Goal: Find specific page/section: Find specific page/section

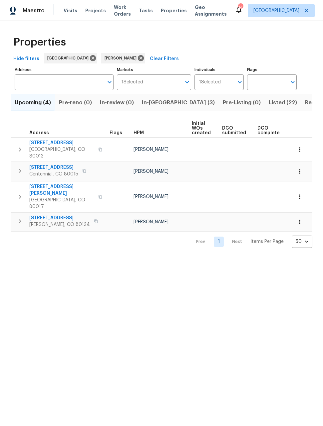
click at [268, 105] on span "Listed (22)" at bounding box center [282, 102] width 28 height 9
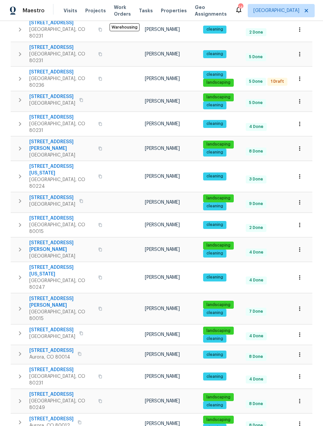
scroll to position [169, 0]
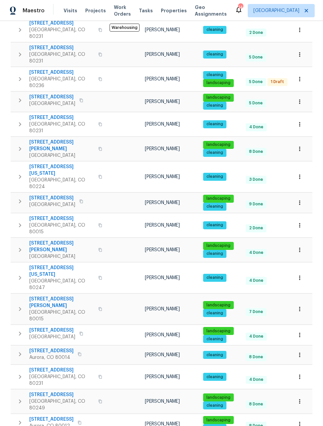
click at [301, 421] on icon "button" at bounding box center [299, 424] width 7 height 7
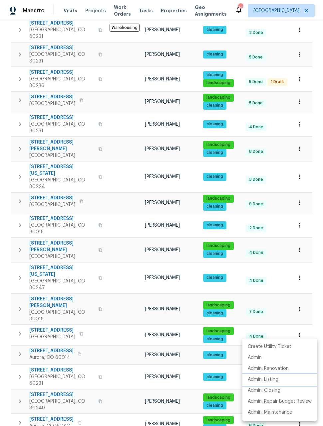
click at [267, 382] on p "Admin: Listing" at bounding box center [262, 380] width 31 height 7
click at [289, 96] on div at bounding box center [161, 213] width 323 height 426
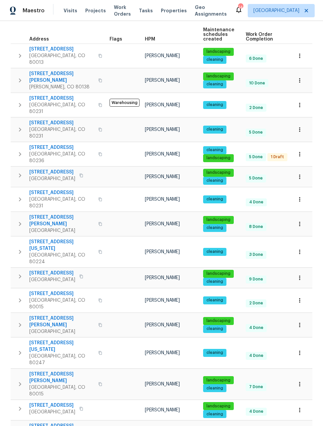
scroll to position [102, 0]
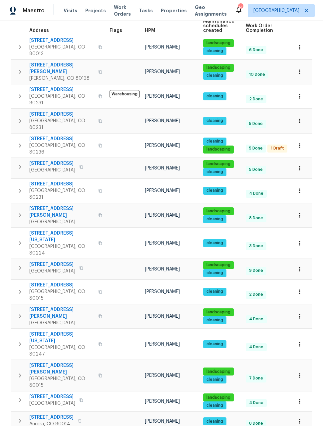
click at [298, 161] on button "button" at bounding box center [299, 168] width 15 height 15
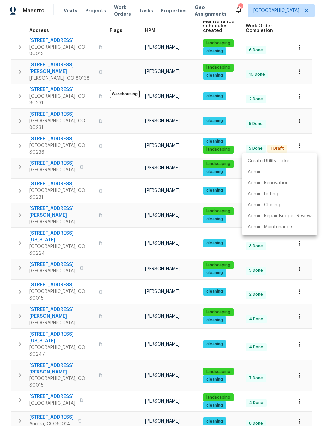
click at [301, 46] on div at bounding box center [161, 213] width 323 height 426
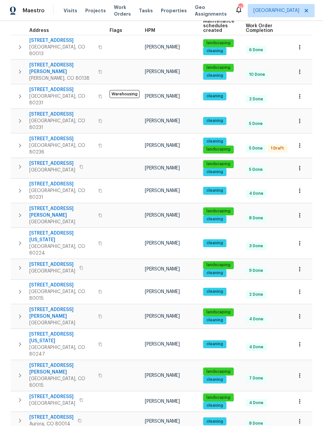
click at [300, 49] on button "button" at bounding box center [299, 47] width 15 height 15
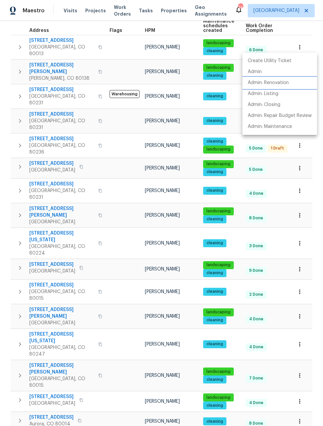
click at [277, 84] on p "Admin: Renovation" at bounding box center [267, 82] width 41 height 7
click at [317, 325] on div at bounding box center [161, 213] width 323 height 426
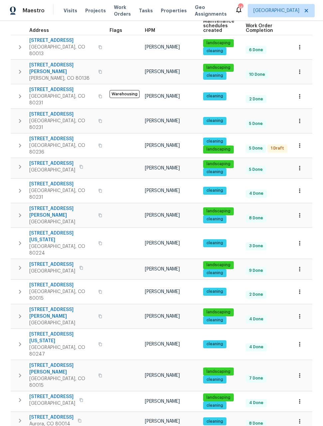
click at [314, 331] on div "Properties Hide filters [GEOGRAPHIC_DATA] [PERSON_NAME] Clear Filters Address A…" at bounding box center [161, 261] width 323 height 684
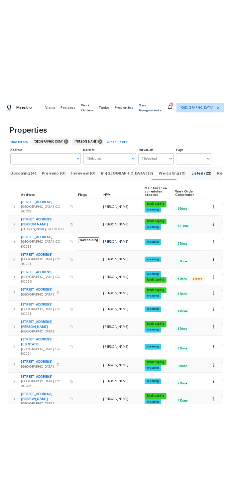
scroll to position [0, 0]
